Goal: Information Seeking & Learning: Learn about a topic

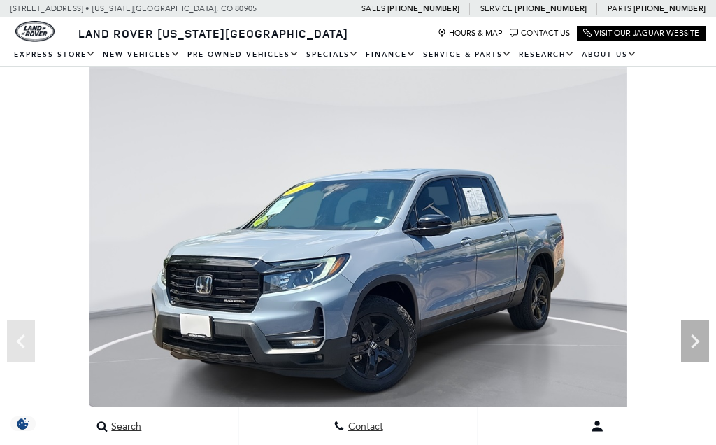
click at [697, 336] on icon "Next" at bounding box center [695, 341] width 28 height 28
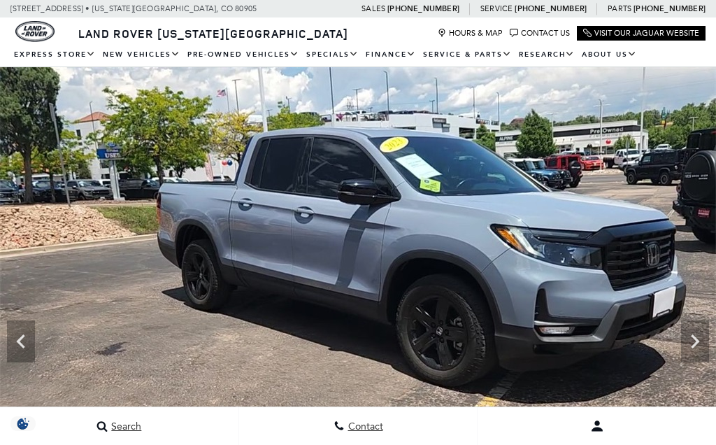
click at [696, 345] on icon "Next" at bounding box center [695, 341] width 28 height 28
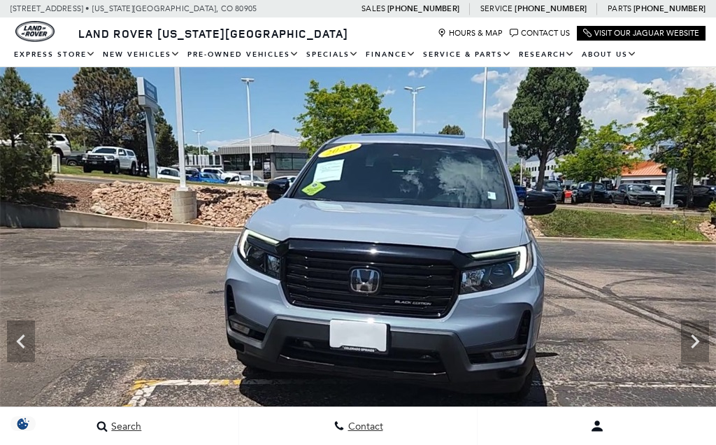
click at [703, 310] on img at bounding box center [358, 268] width 716 height 403
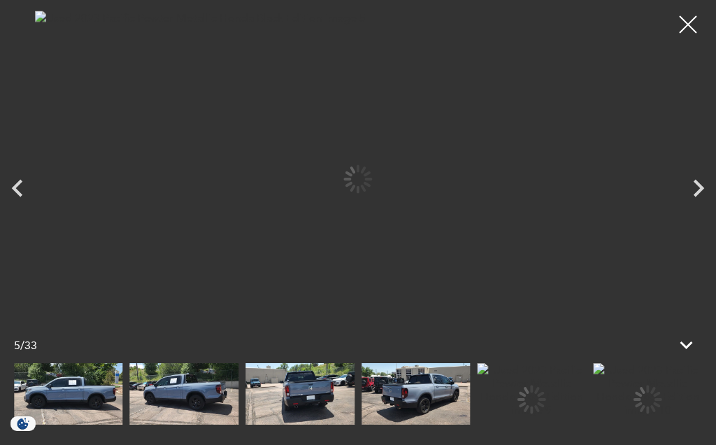
click at [239, 384] on img at bounding box center [184, 394] width 109 height 62
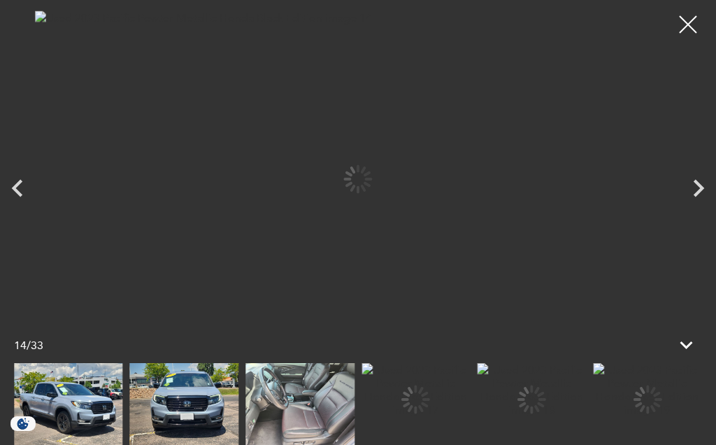
click at [354, 410] on img at bounding box center [299, 404] width 109 height 82
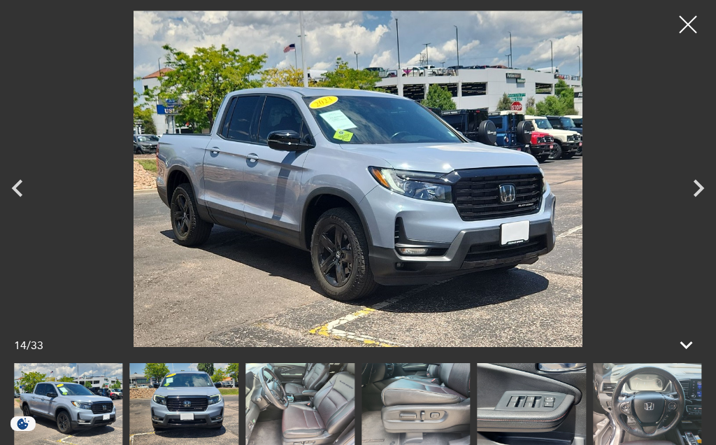
click at [361, 399] on img at bounding box center [415, 404] width 109 height 82
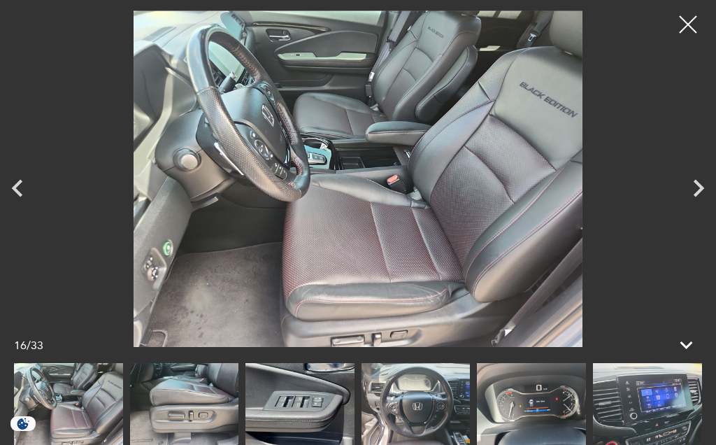
click at [593, 407] on img at bounding box center [647, 404] width 109 height 82
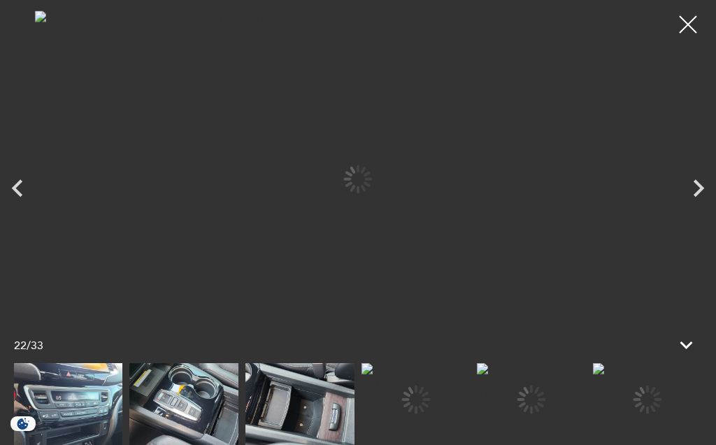
click at [354, 399] on img at bounding box center [299, 404] width 109 height 82
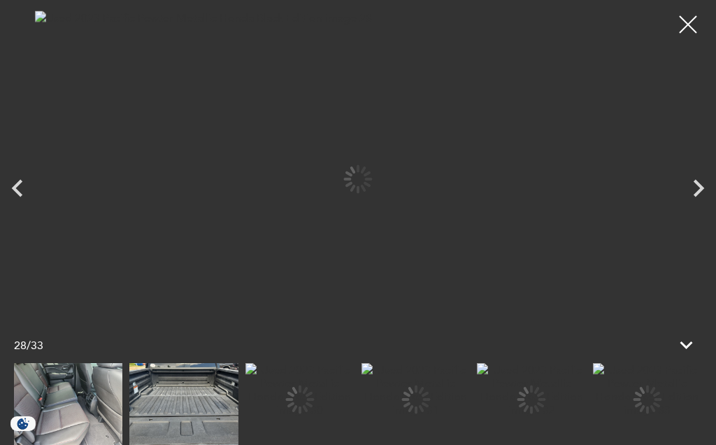
click at [354, 412] on div at bounding box center [299, 399] width 109 height 72
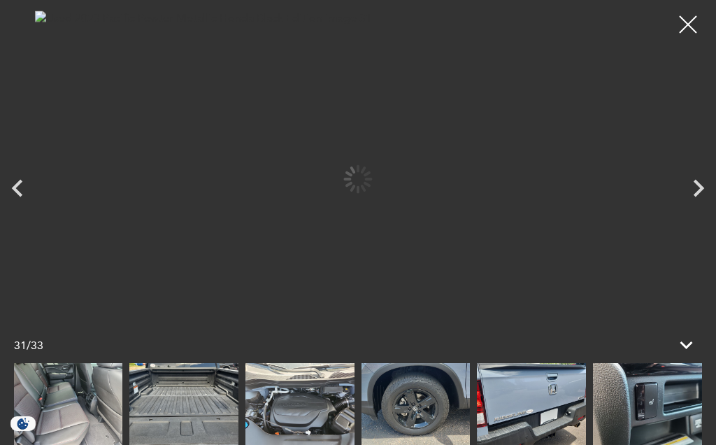
click at [412, 414] on img at bounding box center [415, 404] width 109 height 82
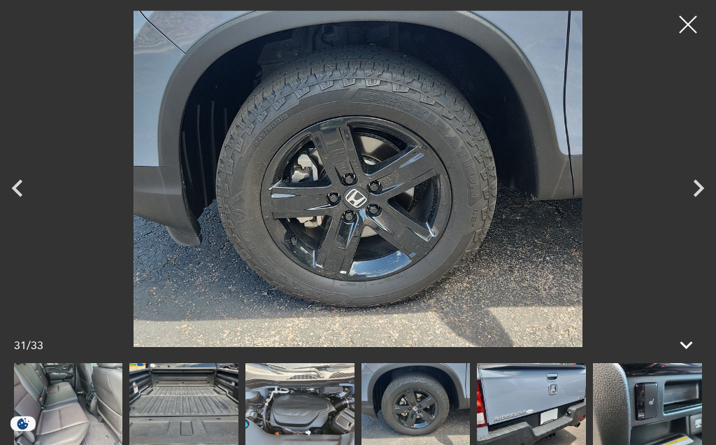
click at [698, 188] on icon "Next" at bounding box center [698, 188] width 35 height 35
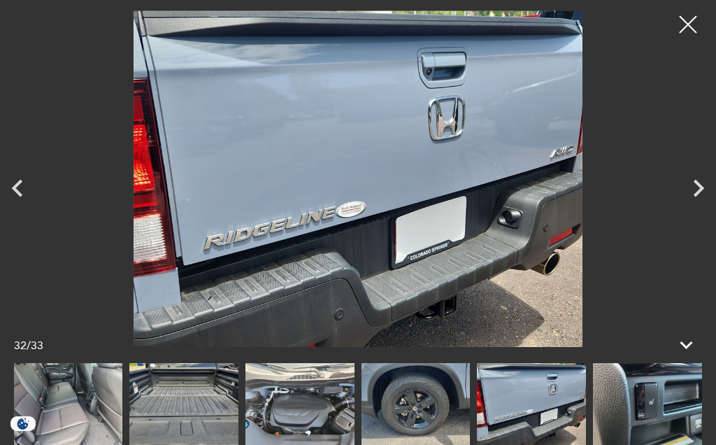
click at [702, 197] on icon "Next" at bounding box center [698, 188] width 35 height 35
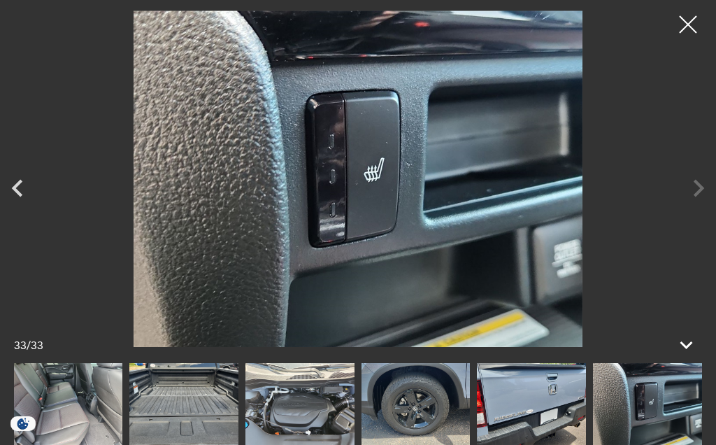
click at [699, 197] on div at bounding box center [358, 178] width 716 height 336
